Goal: Task Accomplishment & Management: Complete application form

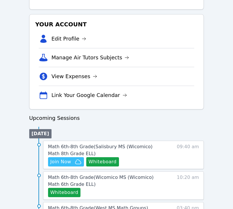
scroll to position [188, 0]
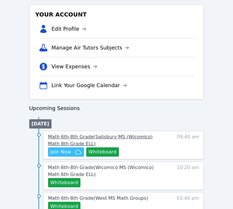
click at [60, 140] on link "Math 6th-8th Grade ( Salisbury MS (Wicomico) Math 8th Grade ELL )" at bounding box center [104, 140] width 113 height 14
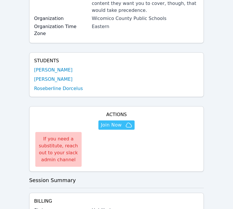
scroll to position [133, 0]
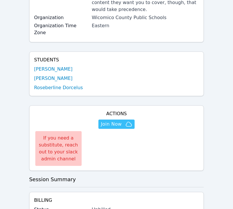
click at [60, 66] on link "Mitchaïna Germain" at bounding box center [53, 69] width 38 height 7
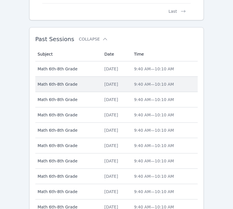
scroll to position [584, 0]
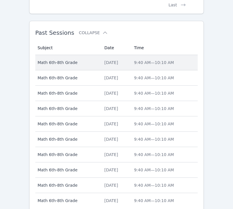
click at [104, 63] on div "[DATE]" at bounding box center [115, 63] width 23 height 6
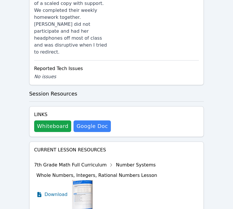
scroll to position [515, 0]
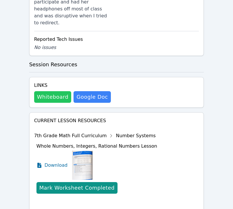
click at [45, 91] on button "Whiteboard" at bounding box center [52, 97] width 37 height 12
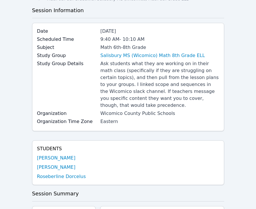
scroll to position [0, 0]
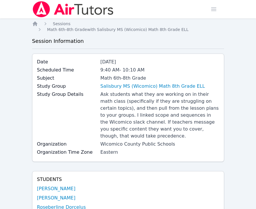
click at [37, 11] on img at bounding box center [73, 9] width 82 height 16
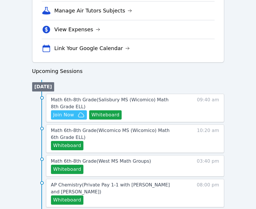
scroll to position [229, 0]
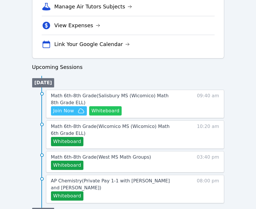
click at [112, 107] on button "Whiteboard" at bounding box center [105, 110] width 33 height 9
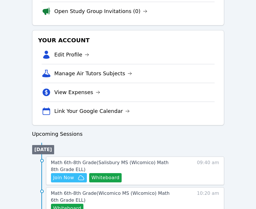
scroll to position [193, 0]
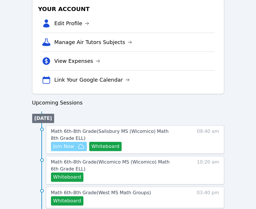
click at [68, 149] on span "Join Now" at bounding box center [63, 146] width 21 height 7
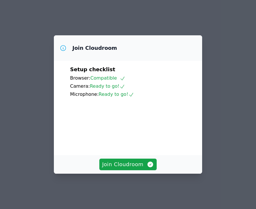
click at [136, 173] on div "Join Cloudroom" at bounding box center [128, 164] width 148 height 19
click at [134, 168] on span "Join Cloudroom" at bounding box center [128, 164] width 52 height 8
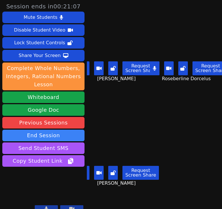
click at [218, 52] on video at bounding box center [189, 40] width 65 height 37
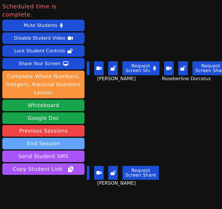
click at [46, 138] on button "End Session" at bounding box center [43, 144] width 82 height 12
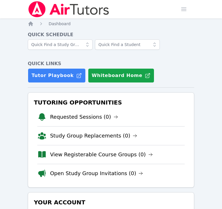
scroll to position [193, 0]
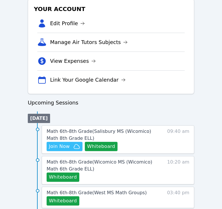
click at [56, 161] on span "Math 6th-8th Grade ( Wicomico MS (Wicomico) Math 6th Grade ELL )" at bounding box center [100, 165] width 106 height 12
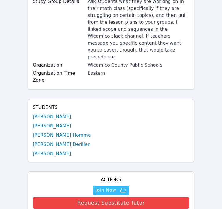
scroll to position [97, 0]
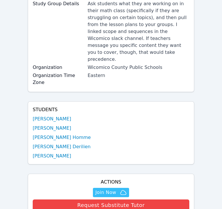
click at [43, 134] on link "[PERSON_NAME] Homme" at bounding box center [62, 137] width 58 height 7
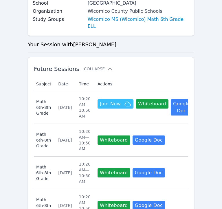
scroll to position [169, 0]
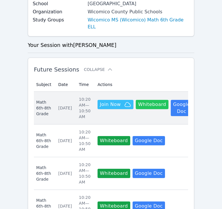
click at [147, 102] on button "Whiteboard" at bounding box center [152, 104] width 33 height 9
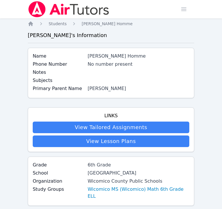
click at [48, 10] on img at bounding box center [69, 9] width 82 height 16
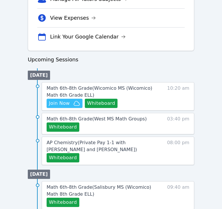
scroll to position [280, 0]
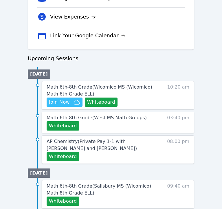
click at [97, 88] on span "Math 6th-8th Grade ( Wicomico MS (Wicomico) Math 6th Grade ELL )" at bounding box center [100, 90] width 106 height 12
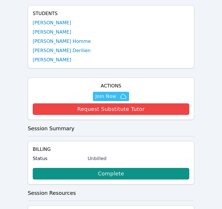
scroll to position [193, 0]
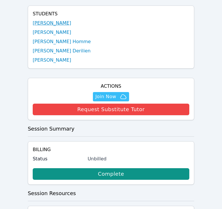
click at [37, 20] on link "[PERSON_NAME]" at bounding box center [52, 23] width 38 height 7
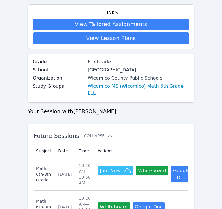
scroll to position [125, 0]
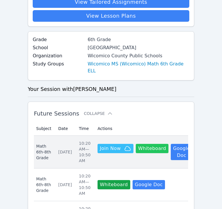
click at [148, 144] on button "Whiteboard" at bounding box center [152, 148] width 33 height 9
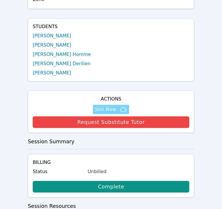
scroll to position [173, 0]
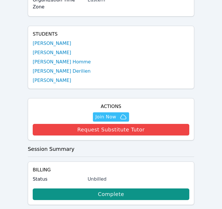
click at [57, 26] on div "Students Ruth Joseph Benndji Deshommes Samuel Petit Homme Benza Derilien Tyriq …" at bounding box center [111, 57] width 166 height 63
click at [57, 49] on link "[PERSON_NAME]" at bounding box center [52, 52] width 38 height 7
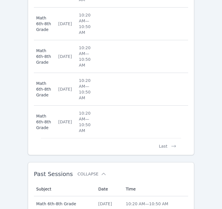
scroll to position [453, 0]
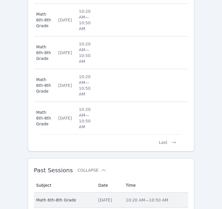
click at [82, 197] on span "Math 6th-8th Grade" at bounding box center [63, 200] width 55 height 6
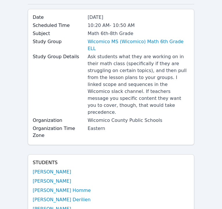
scroll to position [71, 0]
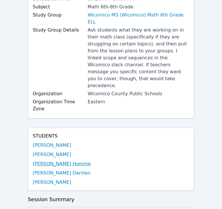
click at [56, 160] on link "[PERSON_NAME] Homme" at bounding box center [62, 163] width 58 height 7
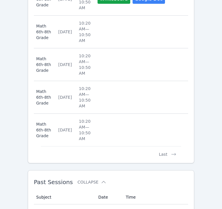
scroll to position [448, 0]
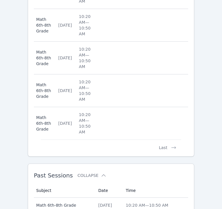
scroll to position [71, 0]
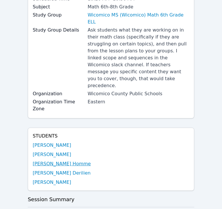
click at [70, 160] on link "[PERSON_NAME] Homme" at bounding box center [62, 163] width 58 height 7
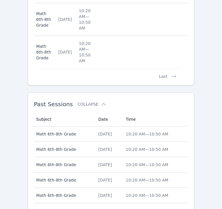
scroll to position [545, 0]
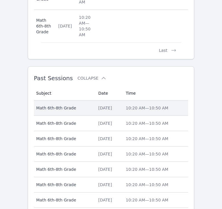
click at [64, 100] on td "Subject Math 6th-8th Grade" at bounding box center [64, 107] width 61 height 15
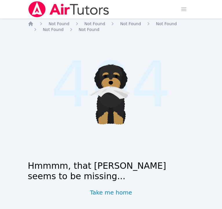
click at [91, 7] on img at bounding box center [69, 9] width 82 height 16
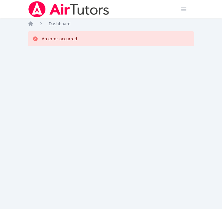
click at [54, 8] on img at bounding box center [69, 9] width 82 height 16
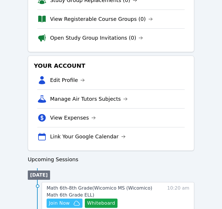
scroll to position [198, 0]
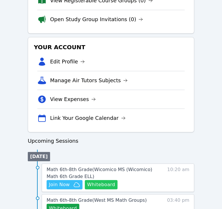
click at [98, 187] on button "Whiteboard" at bounding box center [101, 184] width 33 height 9
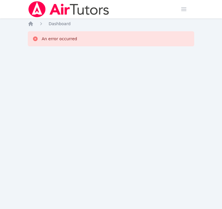
scroll to position [0, 0]
click at [55, 5] on img at bounding box center [69, 9] width 82 height 16
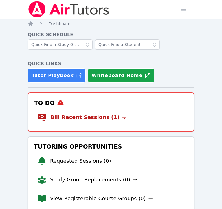
click at [55, 5] on img at bounding box center [69, 9] width 82 height 16
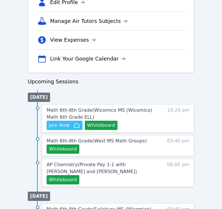
scroll to position [264, 0]
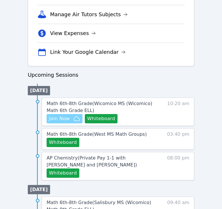
click at [71, 120] on span "Join Now" at bounding box center [64, 118] width 31 height 7
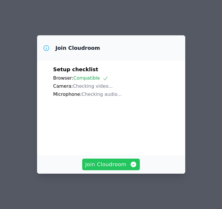
click at [97, 167] on span "Join Cloudroom" at bounding box center [111, 164] width 52 height 8
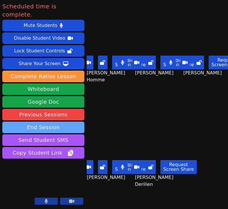
click at [53, 121] on button "End Session" at bounding box center [43, 127] width 82 height 12
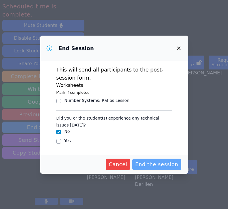
click at [156, 164] on span "End the session" at bounding box center [156, 164] width 43 height 8
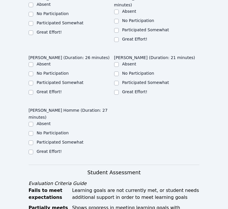
scroll to position [169, 0]
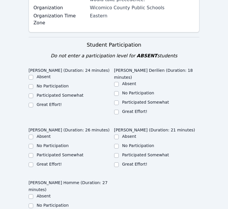
click at [42, 102] on label "Great Effort!" at bounding box center [49, 104] width 25 height 5
click at [33, 103] on input "Great Effort!" at bounding box center [31, 105] width 5 height 5
checkbox input "true"
click at [134, 109] on label "Great Effort!" at bounding box center [134, 111] width 25 height 5
click at [119, 110] on input "Great Effort!" at bounding box center [116, 112] width 5 height 5
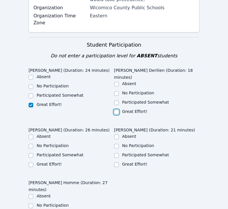
checkbox input "true"
click at [53, 139] on ul "Absent No Participation Participated Somewhat Great Effort!" at bounding box center [72, 150] width 86 height 35
click at [53, 162] on label "Great Effort!" at bounding box center [49, 164] width 25 height 5
click at [33, 162] on input "Great Effort!" at bounding box center [31, 164] width 5 height 5
checkbox input "true"
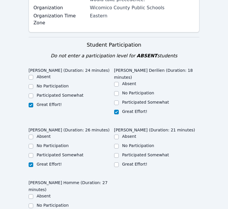
click at [132, 162] on label "Great Effort!" at bounding box center [134, 164] width 25 height 5
click at [119, 162] on input "Great Effort!" at bounding box center [116, 164] width 5 height 5
checkbox input "true"
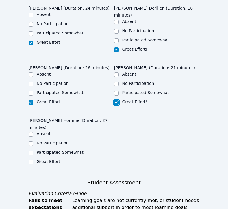
scroll to position [243, 0]
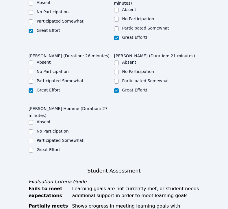
click at [51, 147] on label "Great Effort!" at bounding box center [49, 149] width 25 height 5
click at [33, 148] on input "Great Effort!" at bounding box center [31, 150] width 5 height 5
checkbox input "true"
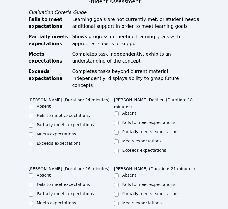
scroll to position [410, 0]
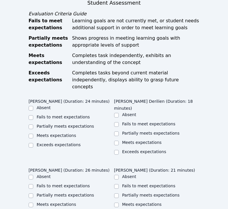
click at [54, 133] on label "Meets expectations" at bounding box center [57, 135] width 40 height 5
click at [33, 134] on input "Meets expectations" at bounding box center [31, 136] width 5 height 5
checkbox input "true"
click at [130, 139] on div "Meets expectations" at bounding box center [142, 142] width 40 height 6
click at [131, 140] on label "Meets expectations" at bounding box center [142, 142] width 40 height 5
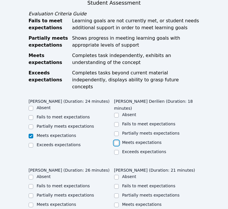
click at [119, 141] on input "Meets expectations" at bounding box center [116, 143] width 5 height 5
checkbox input "true"
click at [56, 202] on label "Meets expectations" at bounding box center [57, 204] width 40 height 5
click at [33, 202] on input "Meets expectations" at bounding box center [31, 204] width 5 height 5
checkbox input "true"
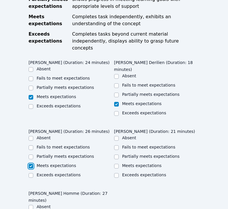
scroll to position [455, 0]
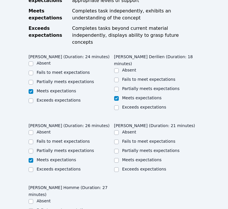
checkbox input "true"
click at [140, 157] on label "Meets expectations" at bounding box center [142, 159] width 40 height 5
click at [119, 158] on input "Meets expectations" at bounding box center [116, 160] width 5 height 5
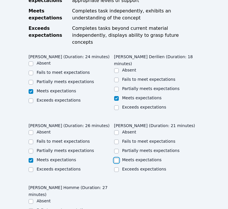
checkbox input "true"
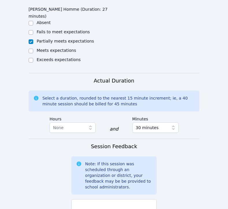
scroll to position [649, 0]
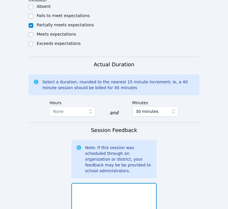
click at [115, 183] on textarea at bounding box center [114, 198] width 86 height 31
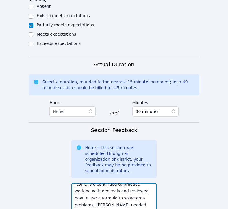
scroll to position [11, 0]
drag, startPoint x: 139, startPoint y: 162, endPoint x: 125, endPoint y: 148, distance: 19.4
click at [125, 183] on textarea "[DATE] we continued to practice working with decimals and reviewed how to use a…" at bounding box center [114, 198] width 86 height 31
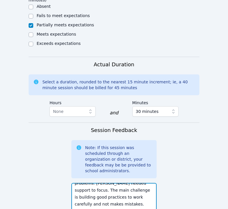
scroll to position [27, 0]
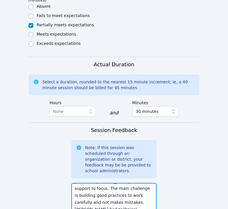
click at [150, 183] on textarea "[DATE] we continued to practice working with decimals and reviewed how to use a…" at bounding box center [114, 198] width 86 height 31
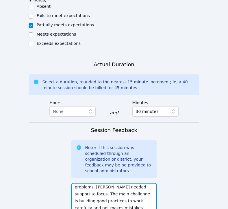
scroll to position [24, 0]
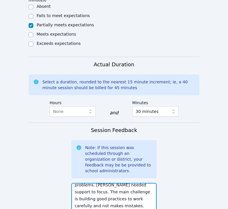
drag, startPoint x: 124, startPoint y: 136, endPoint x: 93, endPoint y: 141, distance: 31.0
click at [93, 183] on textarea "[DATE] we continued to practice working with decimals and reviewed how to use a…" at bounding box center [114, 198] width 86 height 31
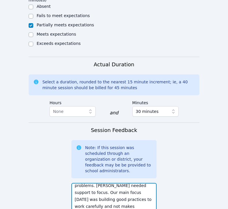
click at [153, 183] on textarea "[DATE] we continued to practice working with decimals and reviewed how to use a…" at bounding box center [114, 198] width 86 height 31
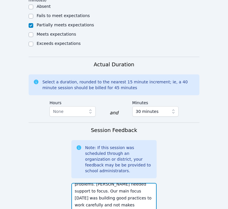
scroll to position [32, 0]
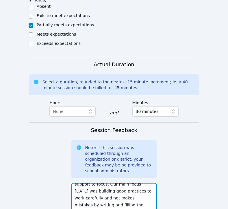
type textarea "[DATE] we continued to practice working with decimals and reviewed how to use a…"
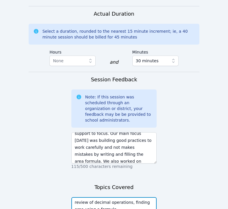
scroll to position [726, 0]
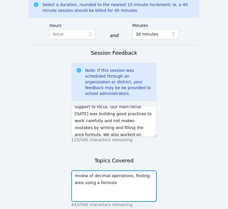
type textarea "review of decimal operations, finding area using a formula"
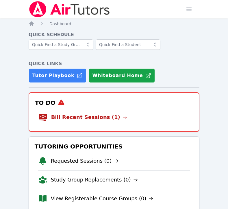
click at [119, 119] on li "Bill Recent Sessions (1)" at bounding box center [114, 117] width 152 height 19
click at [123, 119] on icon at bounding box center [125, 117] width 5 height 5
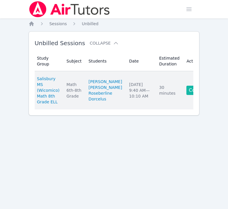
click at [187, 95] on link "Complete" at bounding box center [201, 90] width 28 height 9
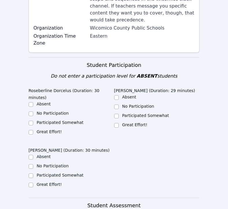
scroll to position [151, 0]
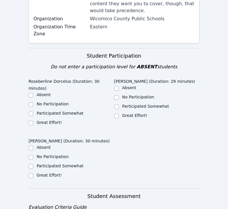
click at [48, 120] on label "Great Effort!" at bounding box center [49, 122] width 25 height 5
click at [33, 121] on input "Great Effort!" at bounding box center [31, 123] width 5 height 5
checkbox input "true"
click at [136, 113] on label "Great Effort!" at bounding box center [134, 115] width 25 height 5
click at [119, 114] on input "Great Effort!" at bounding box center [116, 116] width 5 height 5
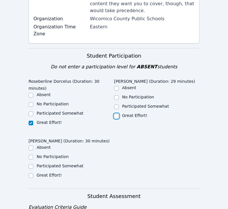
checkbox input "true"
click at [132, 104] on label "Participated Somewhat" at bounding box center [145, 106] width 47 height 5
click at [119, 104] on input "Participated Somewhat" at bounding box center [116, 106] width 5 height 5
checkbox input "true"
checkbox input "false"
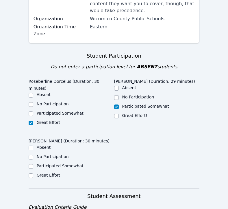
click at [53, 111] on label "Participated Somewhat" at bounding box center [60, 113] width 47 height 5
click at [33, 111] on input "Participated Somewhat" at bounding box center [31, 113] width 5 height 5
checkbox input "true"
checkbox input "false"
click at [47, 165] on div "[PERSON_NAME] (Duration: 30 minutes) Absent No Participation Participated Somew…" at bounding box center [72, 160] width 86 height 49
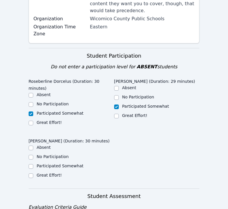
click at [47, 173] on label "Great Effort!" at bounding box center [49, 175] width 25 height 5
click at [33, 173] on input "Great Effort!" at bounding box center [31, 175] width 5 height 5
checkbox input "true"
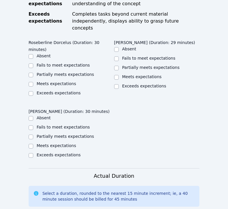
scroll to position [388, 0]
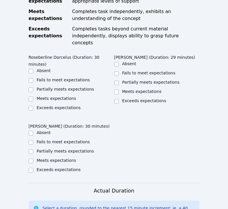
click at [54, 96] on label "Meets expectations" at bounding box center [57, 98] width 40 height 5
click at [33, 97] on input "Meets expectations" at bounding box center [31, 99] width 5 height 5
checkbox input "true"
click at [140, 89] on label "Meets expectations" at bounding box center [142, 91] width 40 height 5
click at [119, 90] on input "Meets expectations" at bounding box center [116, 92] width 5 height 5
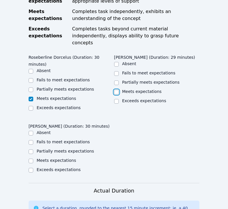
checkbox input "true"
click at [68, 158] on label "Meets expectations" at bounding box center [57, 160] width 40 height 5
click at [33, 158] on input "Meets expectations" at bounding box center [31, 160] width 5 height 5
checkbox input "true"
click at [139, 61] on ul "Absent Fails to meet expectations Partially meets expectations Meets expectatio…" at bounding box center [157, 83] width 86 height 44
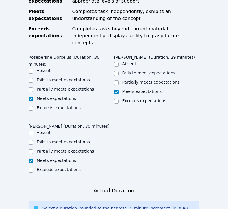
click at [140, 80] on label "Partially meets expectations" at bounding box center [151, 82] width 58 height 5
click at [119, 80] on input "Partially meets expectations" at bounding box center [116, 82] width 5 height 5
checkbox input "true"
checkbox input "false"
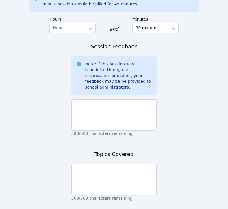
scroll to position [600, 0]
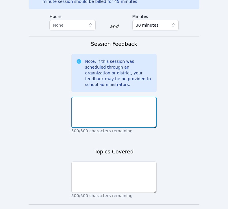
click at [111, 97] on textarea at bounding box center [114, 112] width 86 height 31
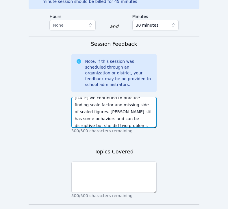
scroll to position [11, 0]
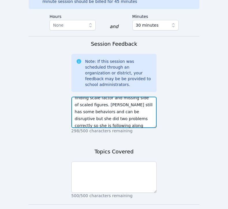
click at [112, 97] on textarea "[DATE] we continued to practice finding scale factor and missing side of scaled…" at bounding box center [114, 112] width 86 height 31
click at [110, 97] on textarea "[DATE] we continued to practice finding scale factor and missing side of scaled…" at bounding box center [114, 112] width 86 height 31
click at [127, 97] on textarea "[DATE] we continued to practice finding scale factor and missing side of scaled…" at bounding box center [114, 112] width 86 height 31
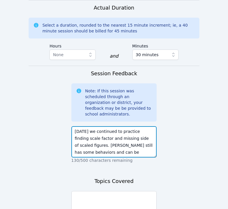
scroll to position [567, 0]
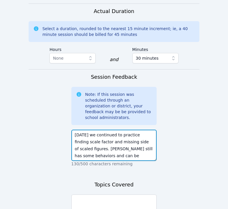
drag, startPoint x: 89, startPoint y: 121, endPoint x: 134, endPoint y: 107, distance: 46.9
click at [134, 130] on textarea "[DATE] we continued to practice finding scale factor and missing side of scaled…" at bounding box center [114, 145] width 86 height 31
type textarea "[DATE] we continued to practice finding scale factor and missing side of scaled…"
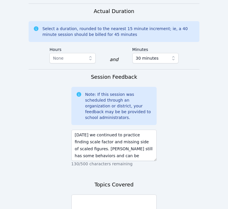
click at [119, 180] on div "Topics Covered 500/500 characters remaining" at bounding box center [114, 208] width 86 height 57
click at [119, 194] on textarea at bounding box center [114, 209] width 86 height 31
paste textarea "finding scale factor and missing side of scaled figures."
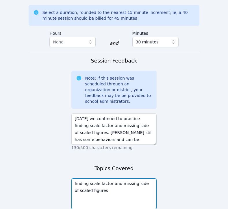
scroll to position [612, 0]
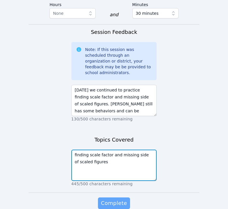
type textarea "finding scale factor and missing side of scaled figures"
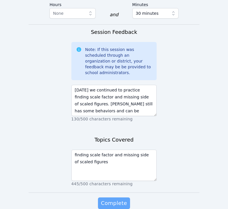
click at [123, 199] on span "Complete" at bounding box center [114, 203] width 26 height 8
